Goal: Transaction & Acquisition: Purchase product/service

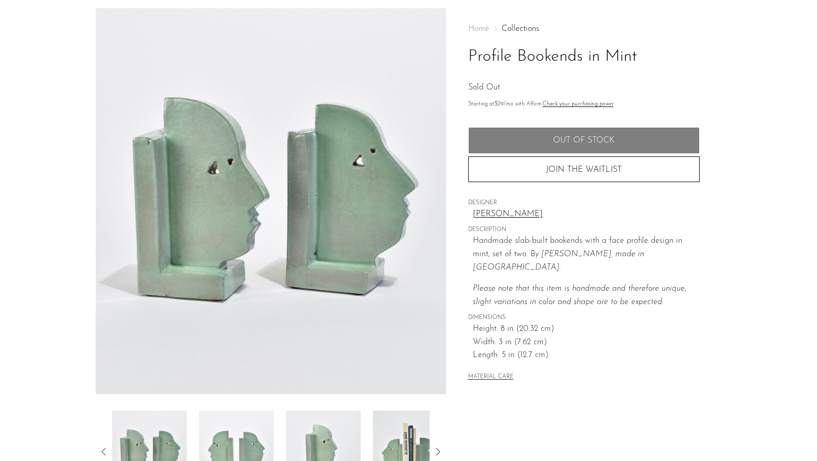
scroll to position [36, 0]
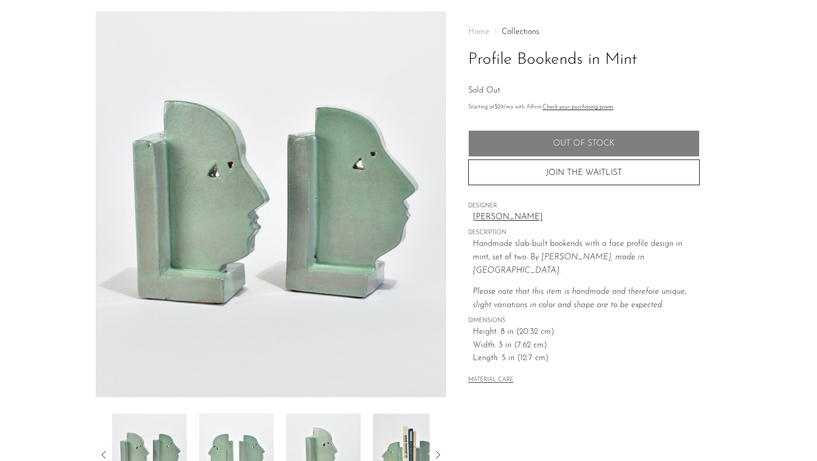
click at [503, 209] on div "Home Collections Profile Bookends in Mint Sold Out Starting at $29 /mo with Aff…" at bounding box center [584, 207] width 232 height 392
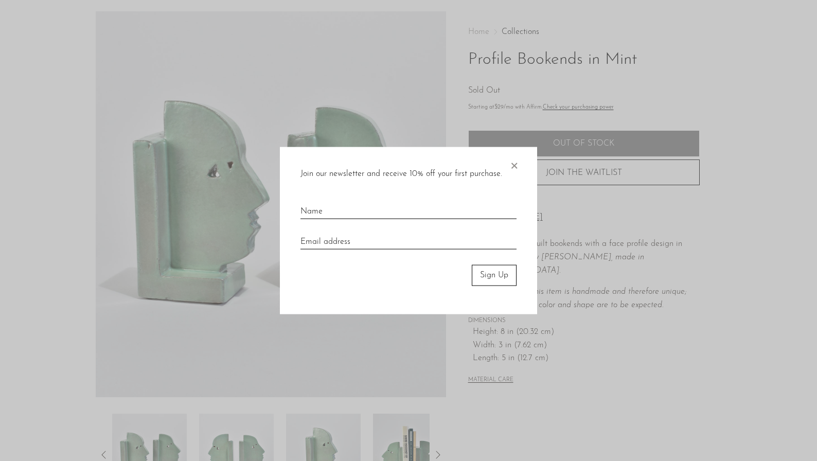
scroll to position [37, 0]
click at [510, 161] on span "×" at bounding box center [514, 163] width 10 height 33
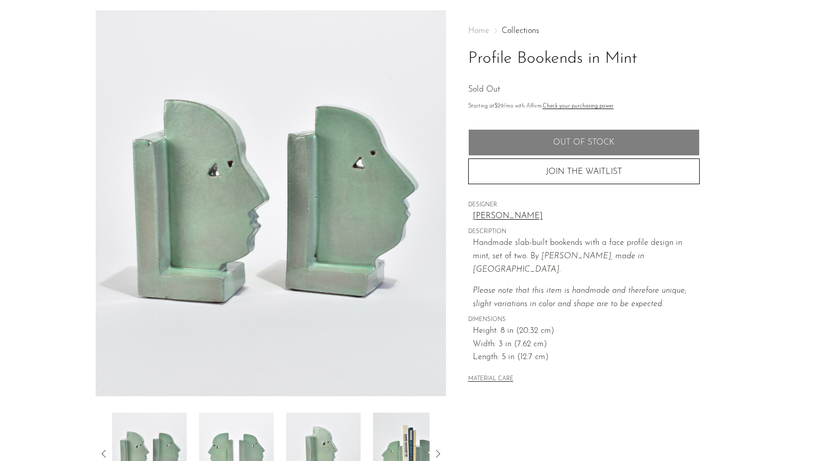
click at [506, 214] on link "[PERSON_NAME]" at bounding box center [586, 216] width 227 height 13
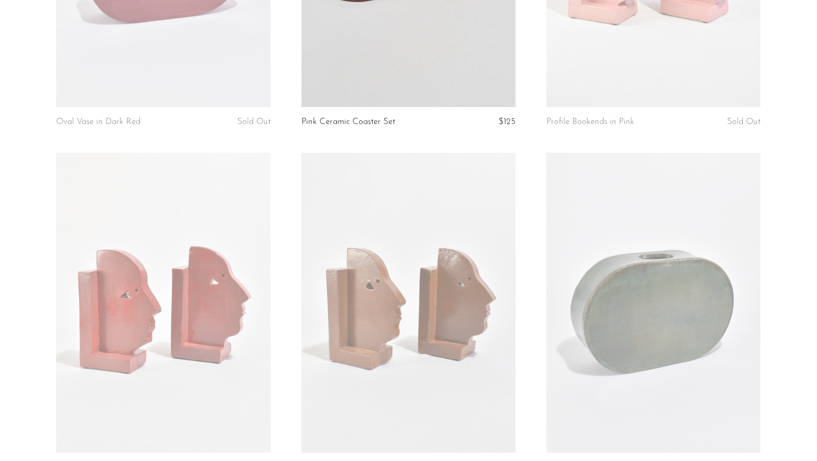
scroll to position [438, 0]
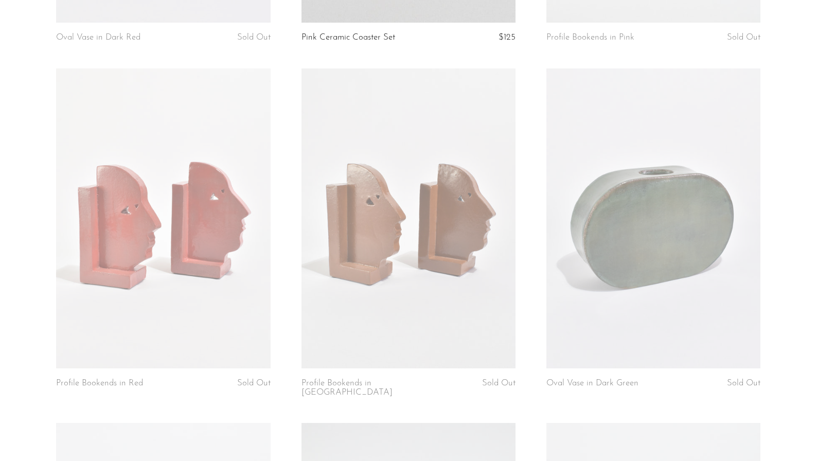
click at [127, 248] on link at bounding box center [163, 218] width 214 height 300
